Goal: Task Accomplishment & Management: Use online tool/utility

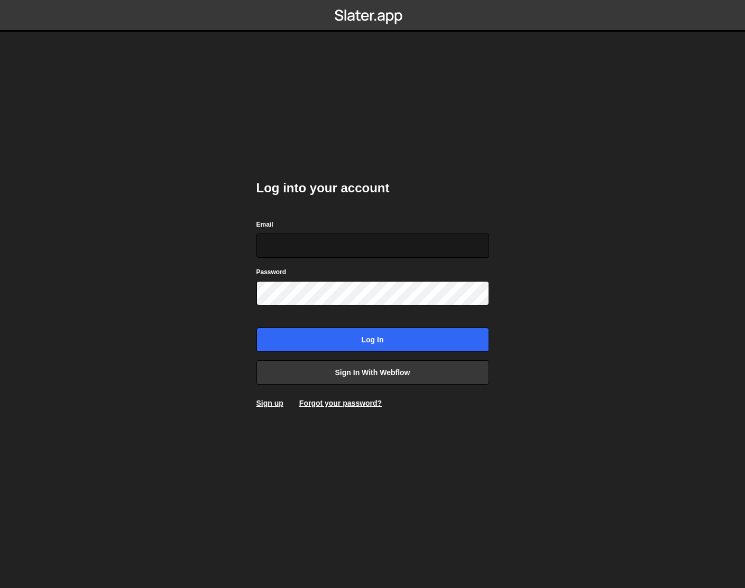
click at [293, 243] on input "Email" at bounding box center [372, 246] width 233 height 24
type input "[PERSON_NAME]@"
click at [270, 406] on link "Sign up" at bounding box center [269, 403] width 27 height 8
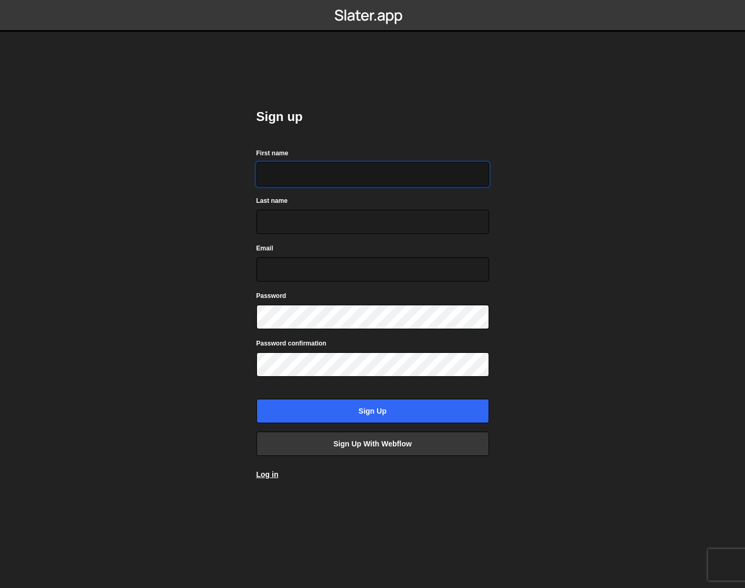
click at [287, 169] on input "First name" at bounding box center [372, 174] width 233 height 24
type input "Jared"
type input "Malan"
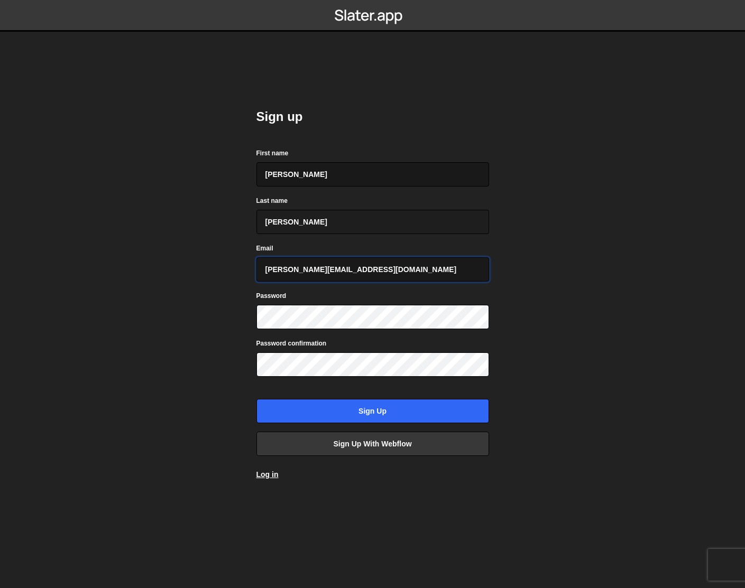
type input "jared@friendclub.xyz"
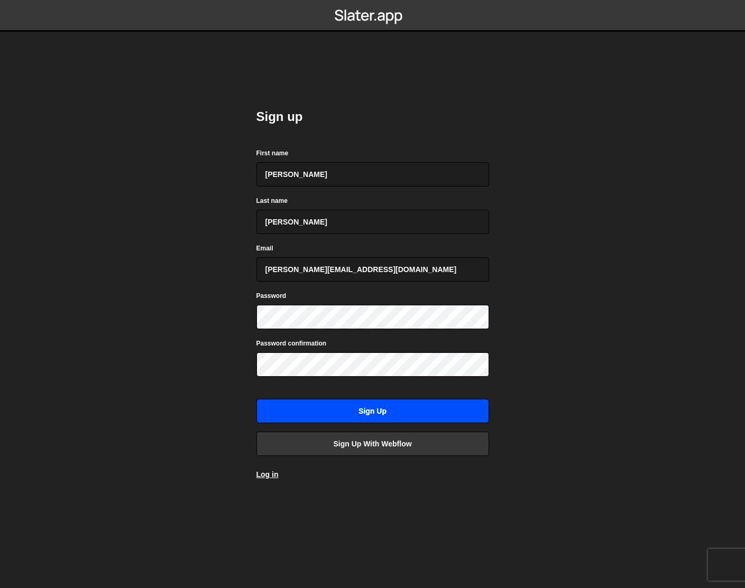
click at [328, 407] on input "Sign up" at bounding box center [372, 411] width 233 height 24
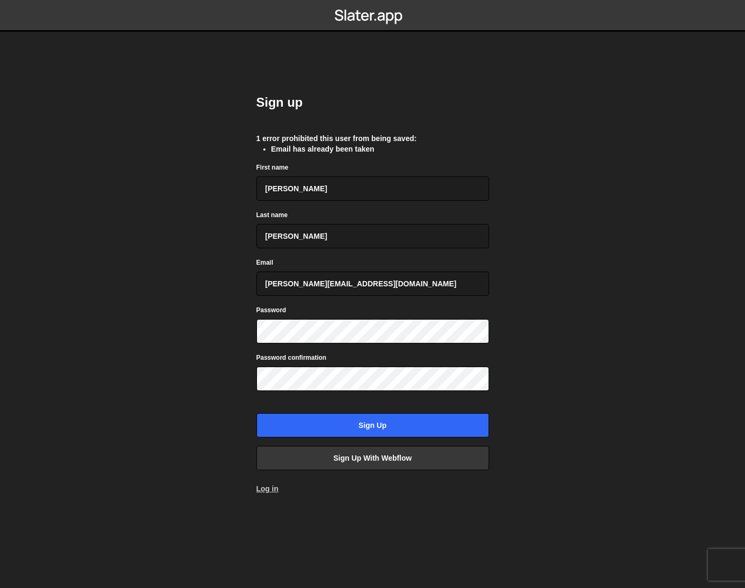
click at [257, 490] on link "Log in" at bounding box center [267, 489] width 22 height 8
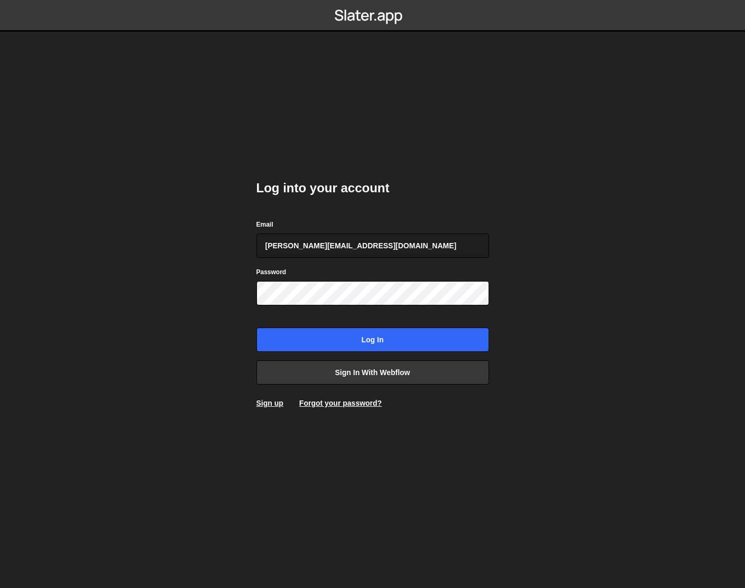
type input "[PERSON_NAME][EMAIL_ADDRESS][DOMAIN_NAME]"
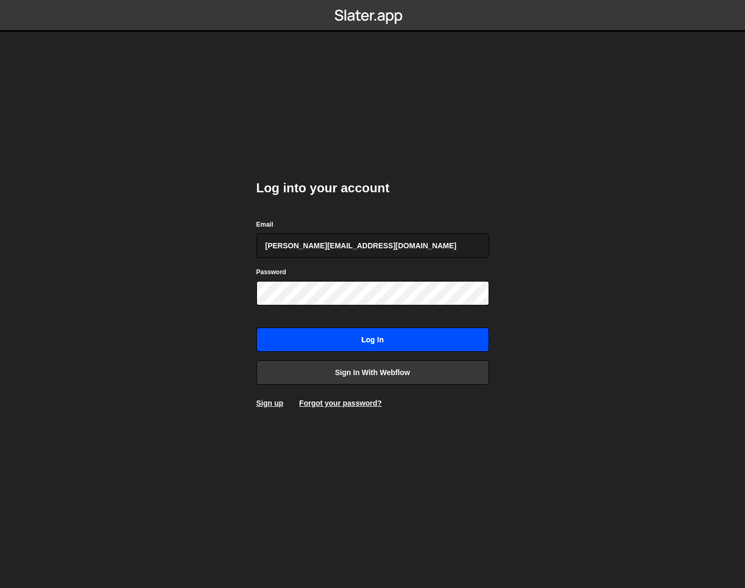
click at [313, 339] on input "Log in" at bounding box center [372, 340] width 233 height 24
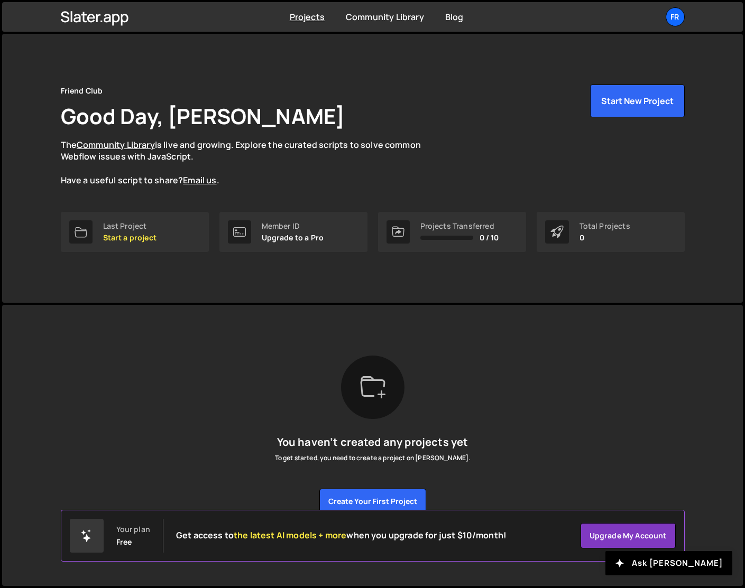
click at [379, 119] on div "Friend Club Good Day, J M The Community Library is live and growing. Explore th…" at bounding box center [373, 136] width 624 height 102
click at [139, 235] on p "Start a project" at bounding box center [129, 238] width 53 height 8
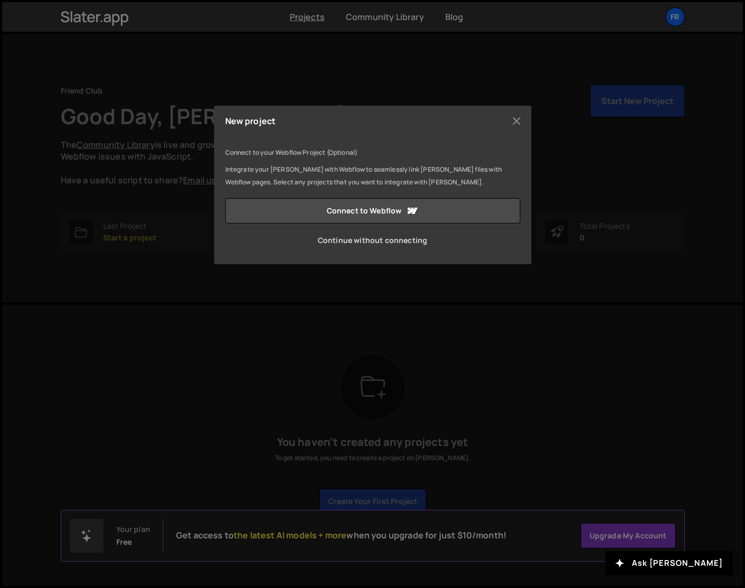
click at [329, 236] on link "Continue without connecting" at bounding box center [372, 240] width 295 height 25
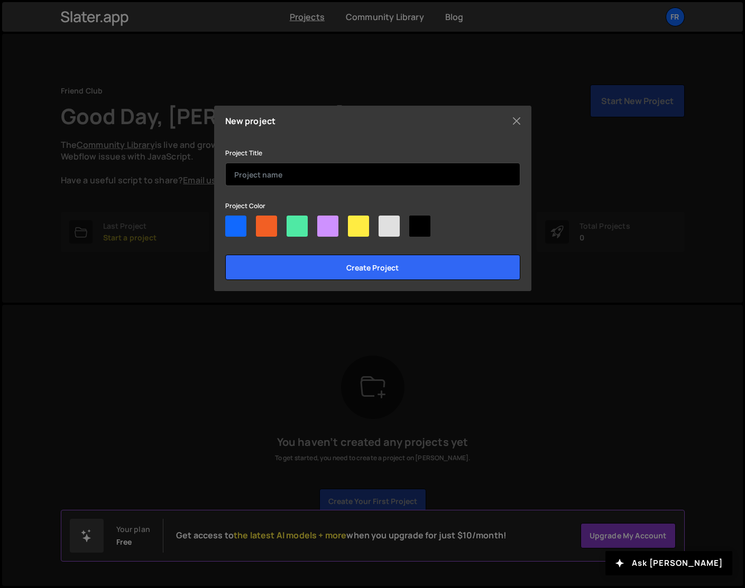
click at [281, 177] on input "text" at bounding box center [372, 174] width 295 height 23
type input "A"
type input "[DOMAIN_NAME] CSS"
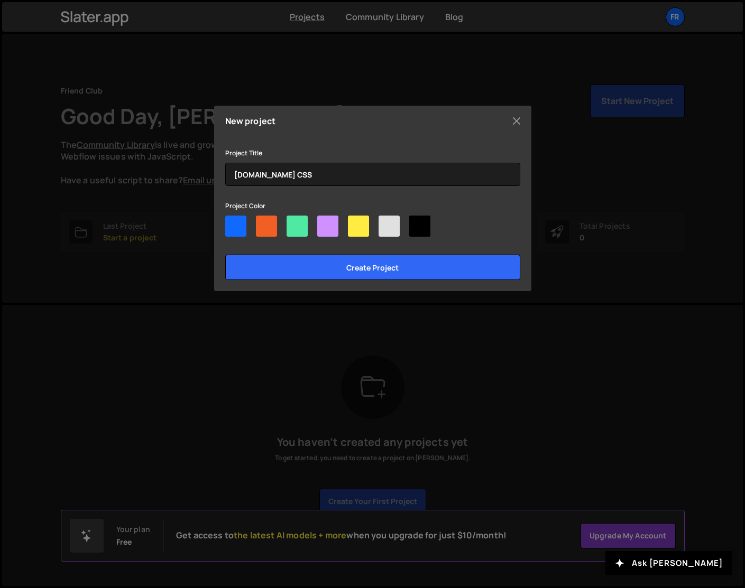
click at [265, 229] on div at bounding box center [266, 226] width 21 height 21
click at [263, 223] on input"] "radio" at bounding box center [259, 219] width 7 height 7
radio input"] "true"
click at [428, 222] on div at bounding box center [419, 226] width 21 height 21
click at [416, 222] on input"] "radio" at bounding box center [412, 219] width 7 height 7
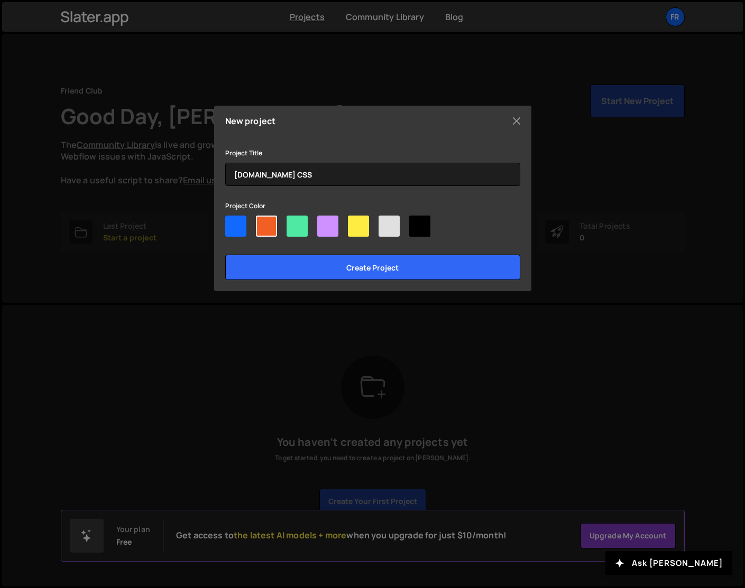
radio input"] "true"
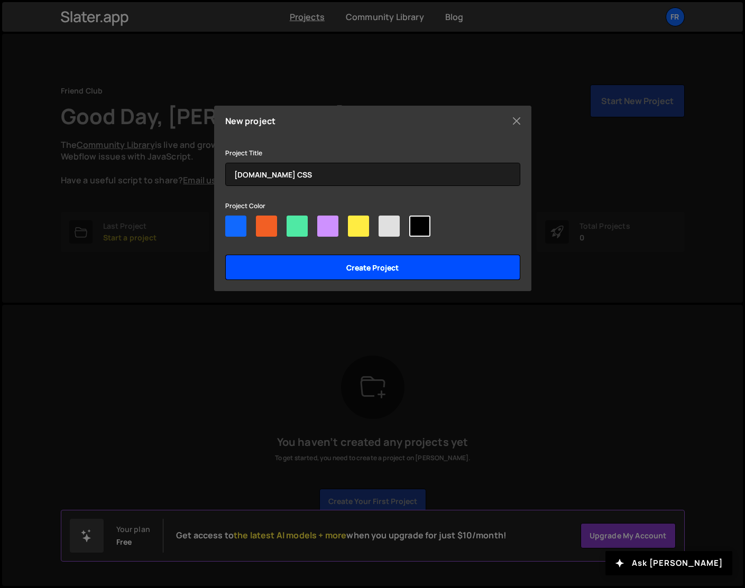
click at [358, 268] on input "Create project" at bounding box center [372, 267] width 295 height 25
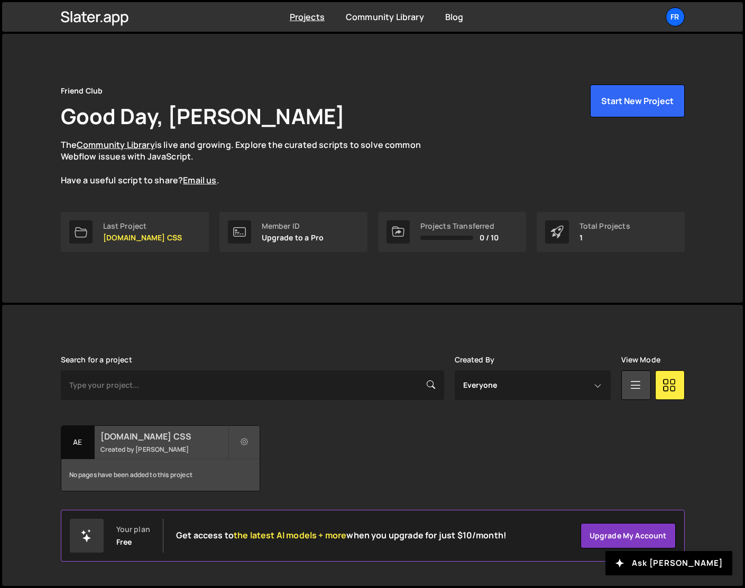
click at [151, 435] on h2 "[DOMAIN_NAME] CSS" at bounding box center [163, 437] width 127 height 12
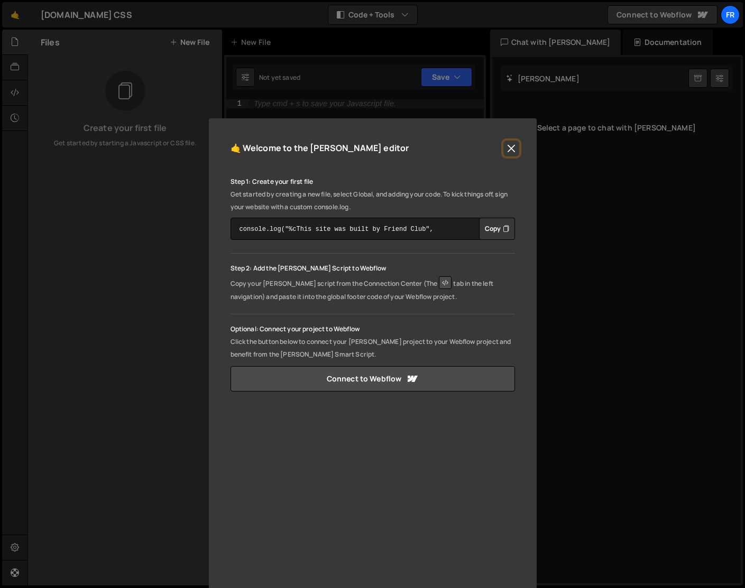
click at [506, 153] on button "Close" at bounding box center [511, 149] width 16 height 16
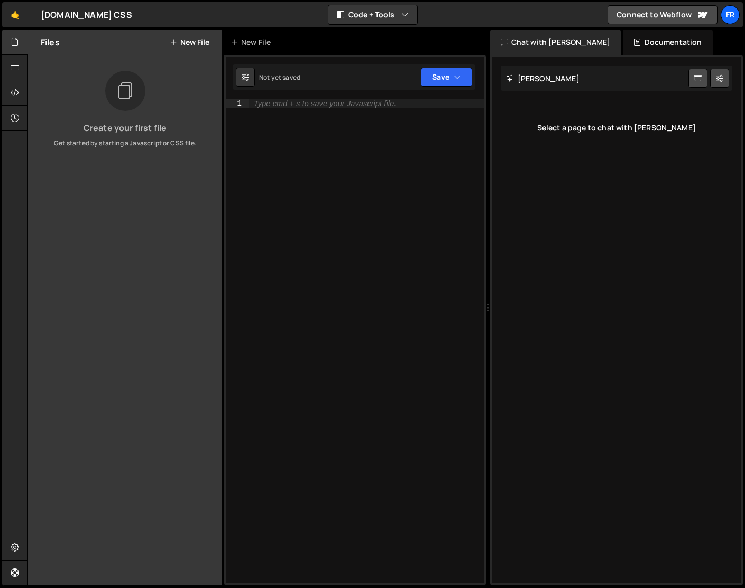
click at [188, 40] on button "New File" at bounding box center [190, 42] width 40 height 8
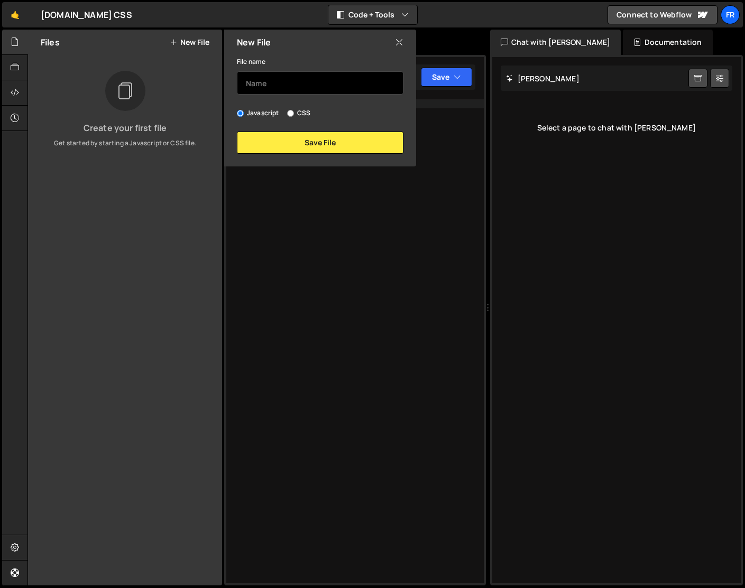
click at [257, 81] on input "text" at bounding box center [320, 82] width 167 height 23
type input "Canopy"
click at [291, 115] on input "CSS" at bounding box center [290, 113] width 7 height 7
radio input "true"
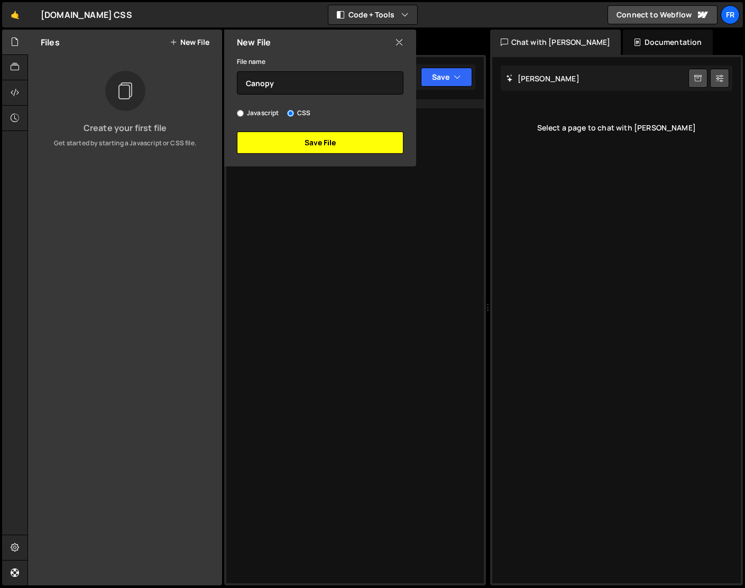
click at [294, 143] on button "Save File" at bounding box center [320, 143] width 167 height 22
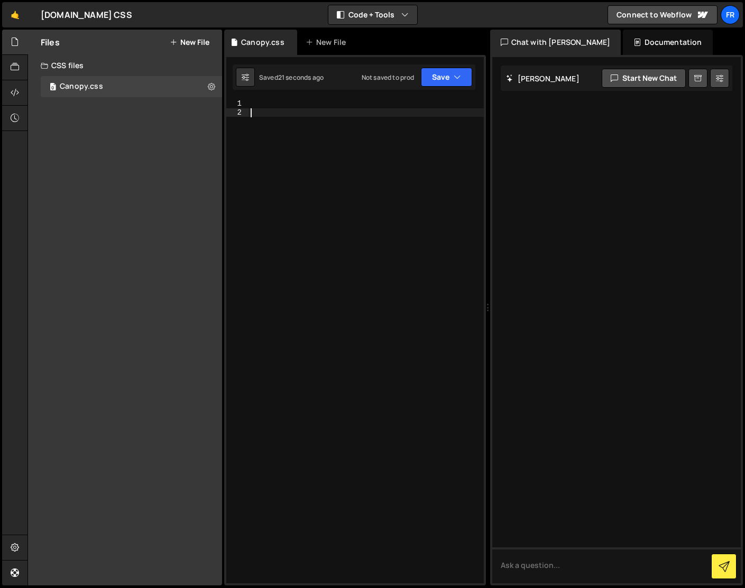
click at [404, 232] on div at bounding box center [365, 350] width 235 height 502
click at [353, 222] on div at bounding box center [365, 350] width 235 height 502
click at [602, 379] on div at bounding box center [616, 320] width 249 height 527
